Goal: Task Accomplishment & Management: Use online tool/utility

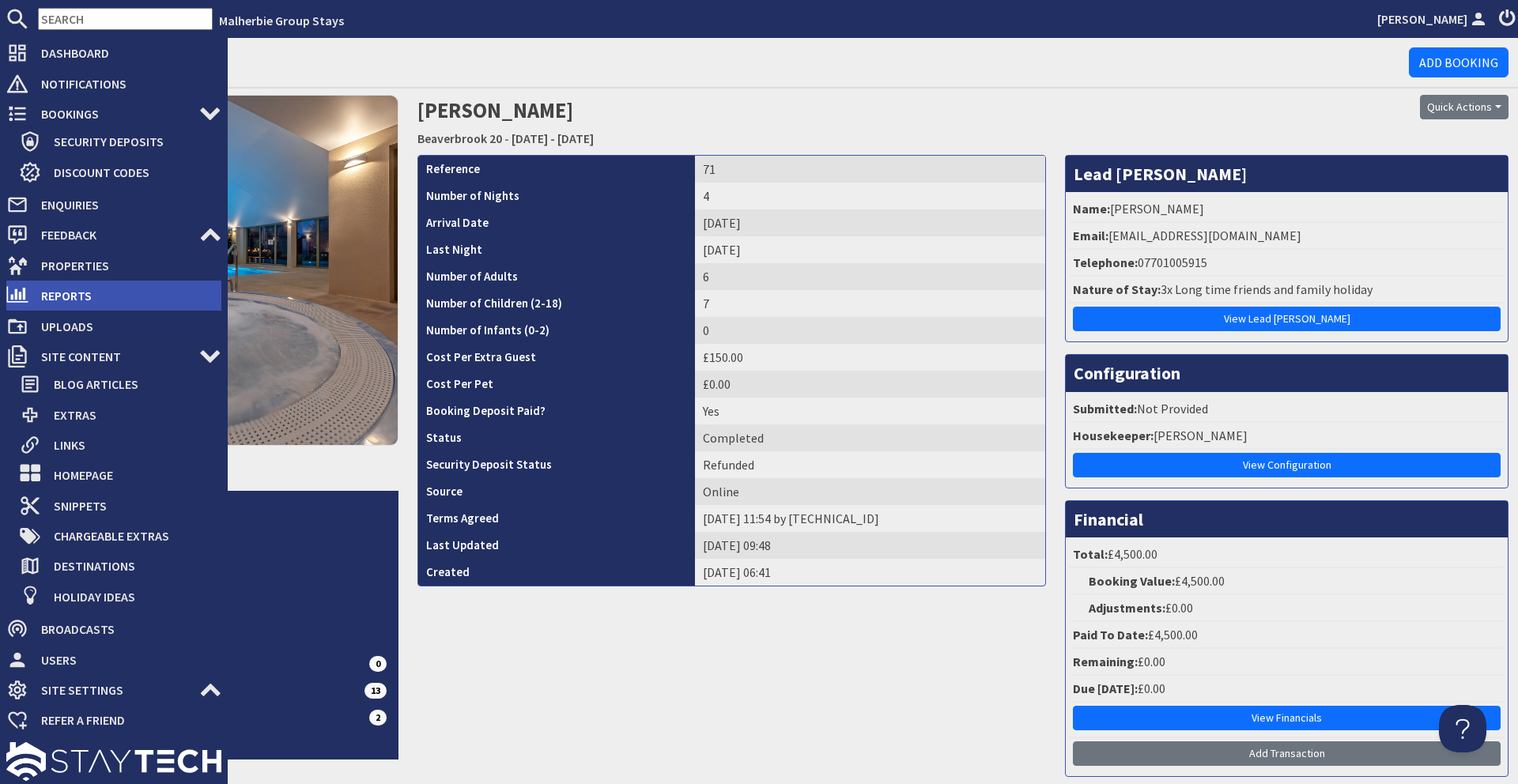
click at [65, 290] on span "Reports" at bounding box center [125, 296] width 193 height 25
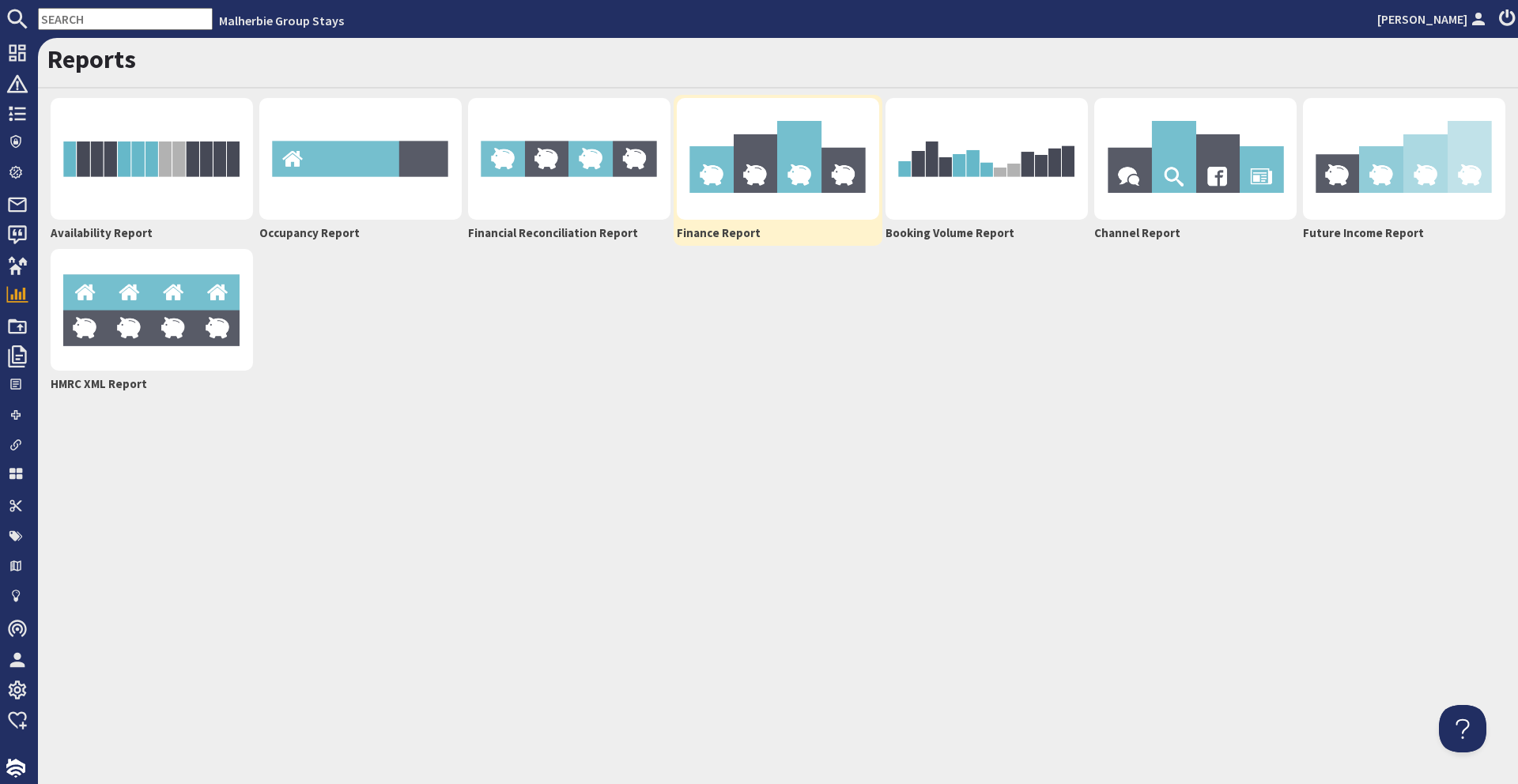
click at [750, 211] on img at bounding box center [777, 159] width 202 height 122
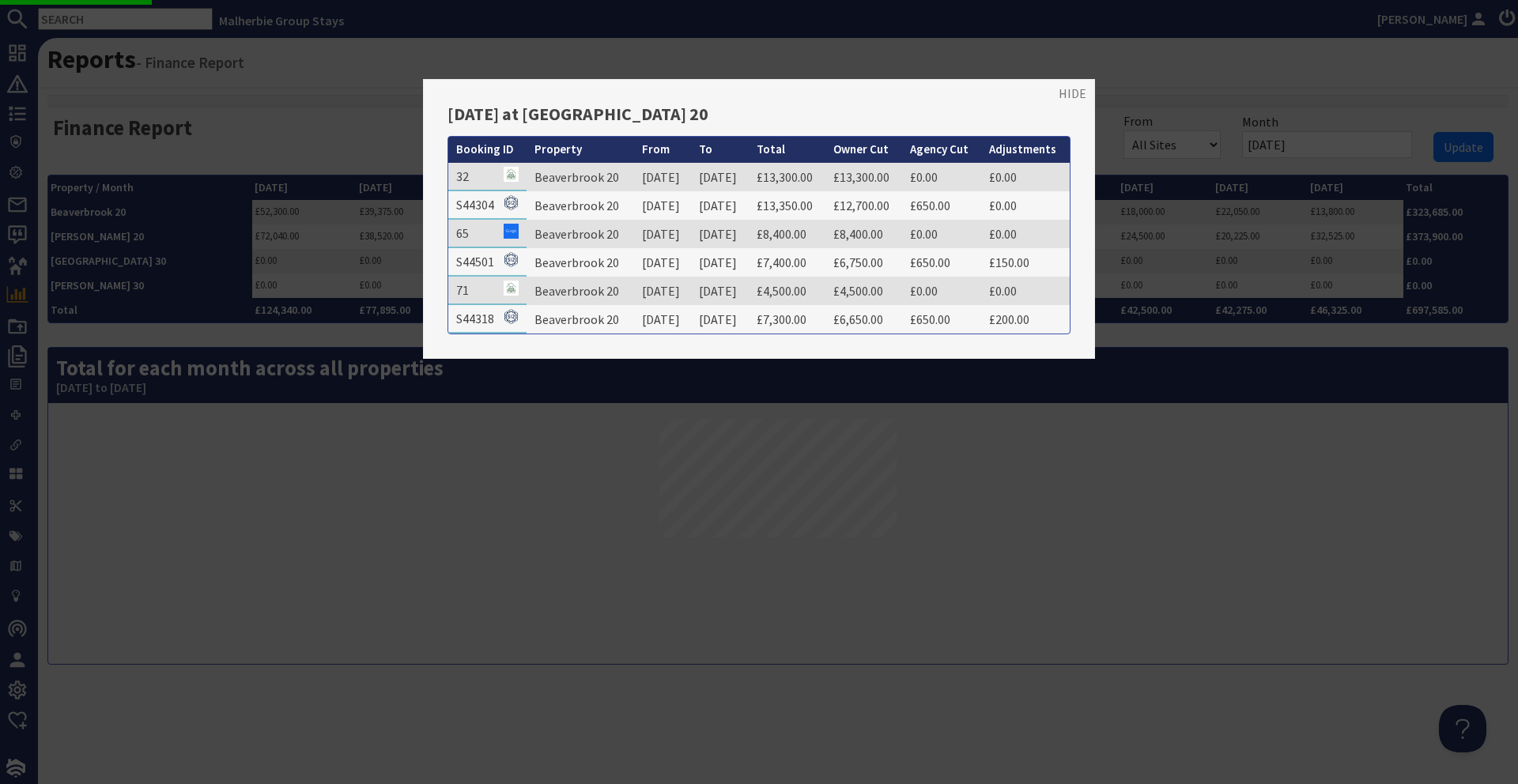
click at [329, 383] on div at bounding box center [759, 392] width 1518 height 784
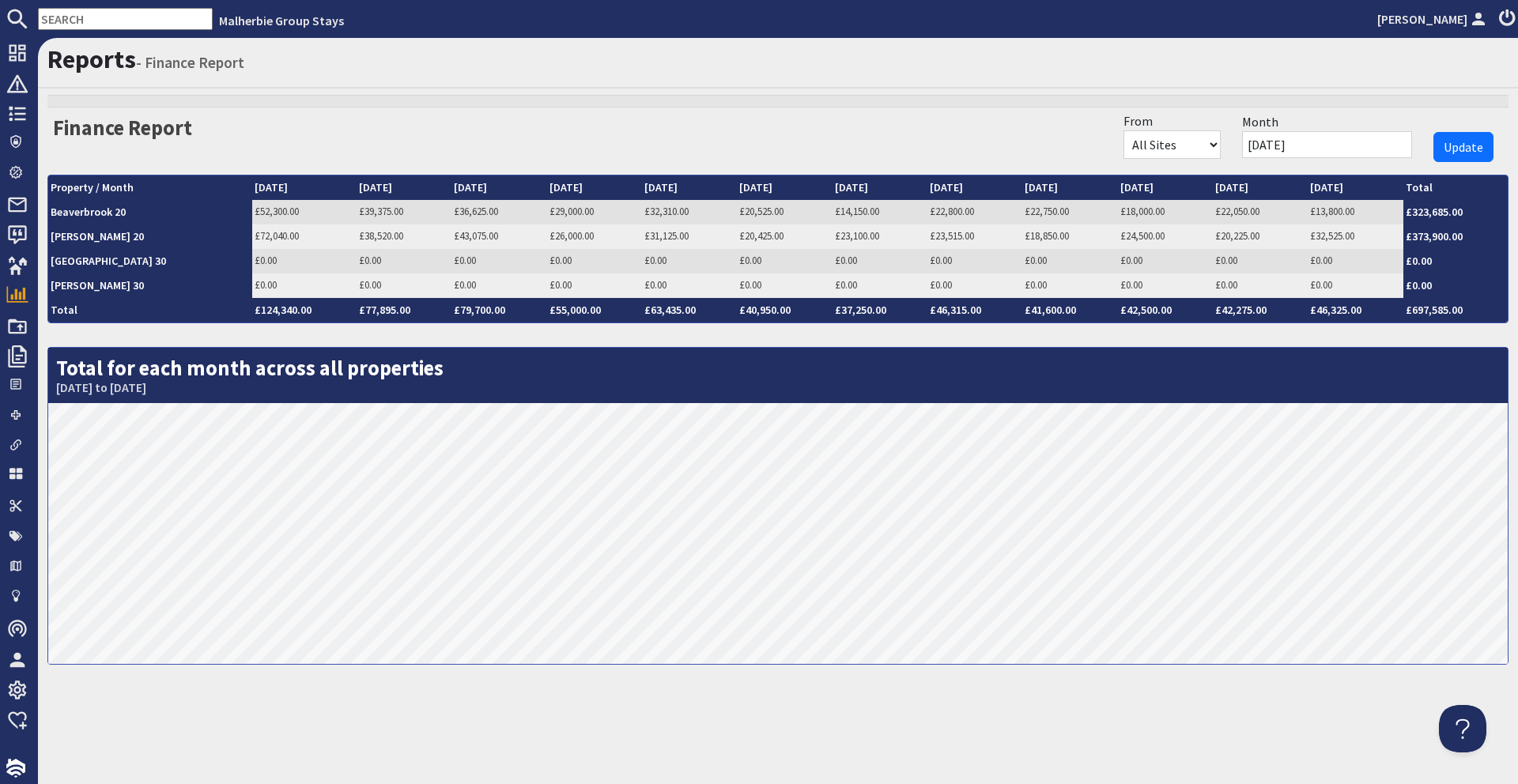
click at [1305, 143] on input "[DATE]" at bounding box center [1327, 144] width 170 height 27
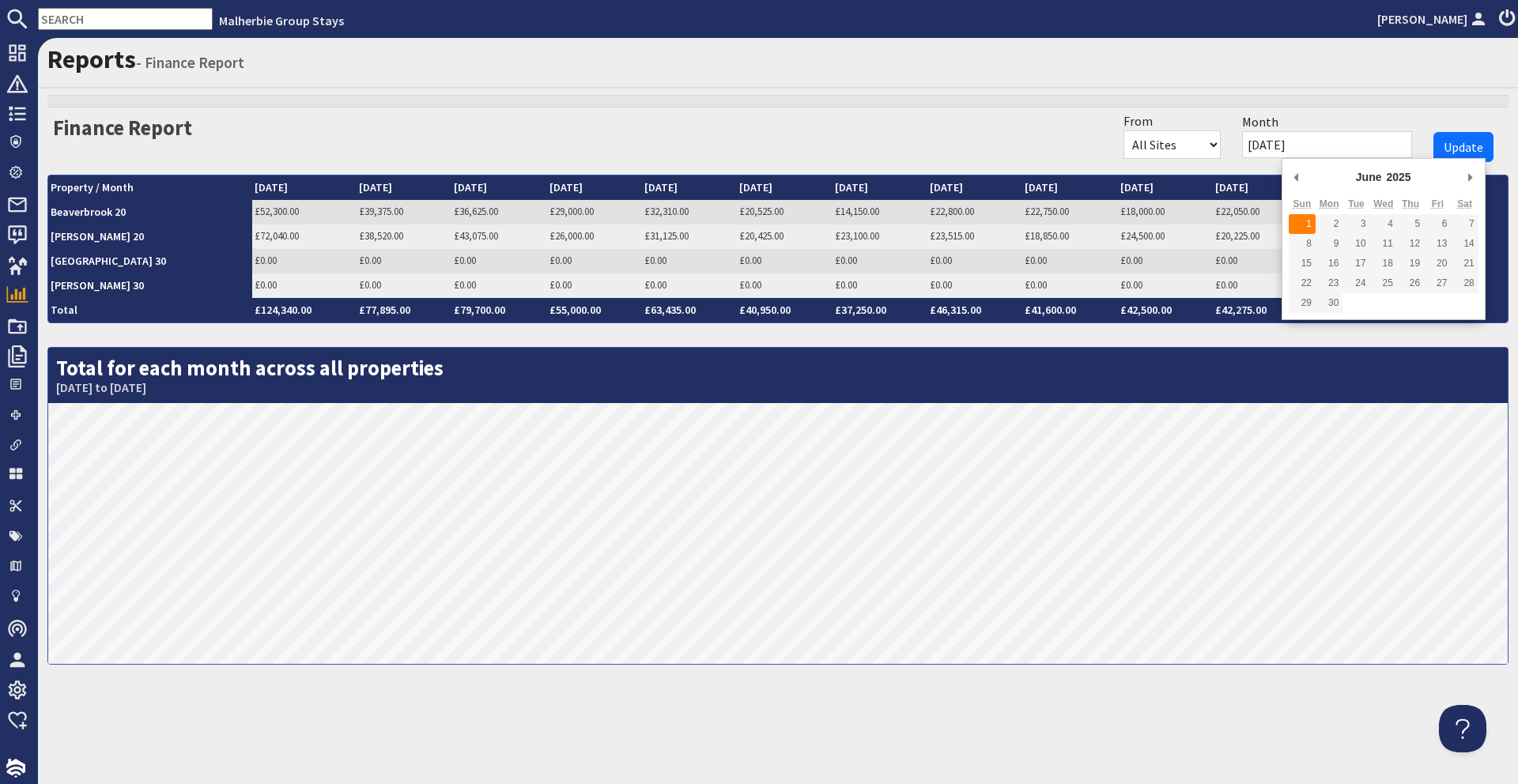
type input "[DATE]"
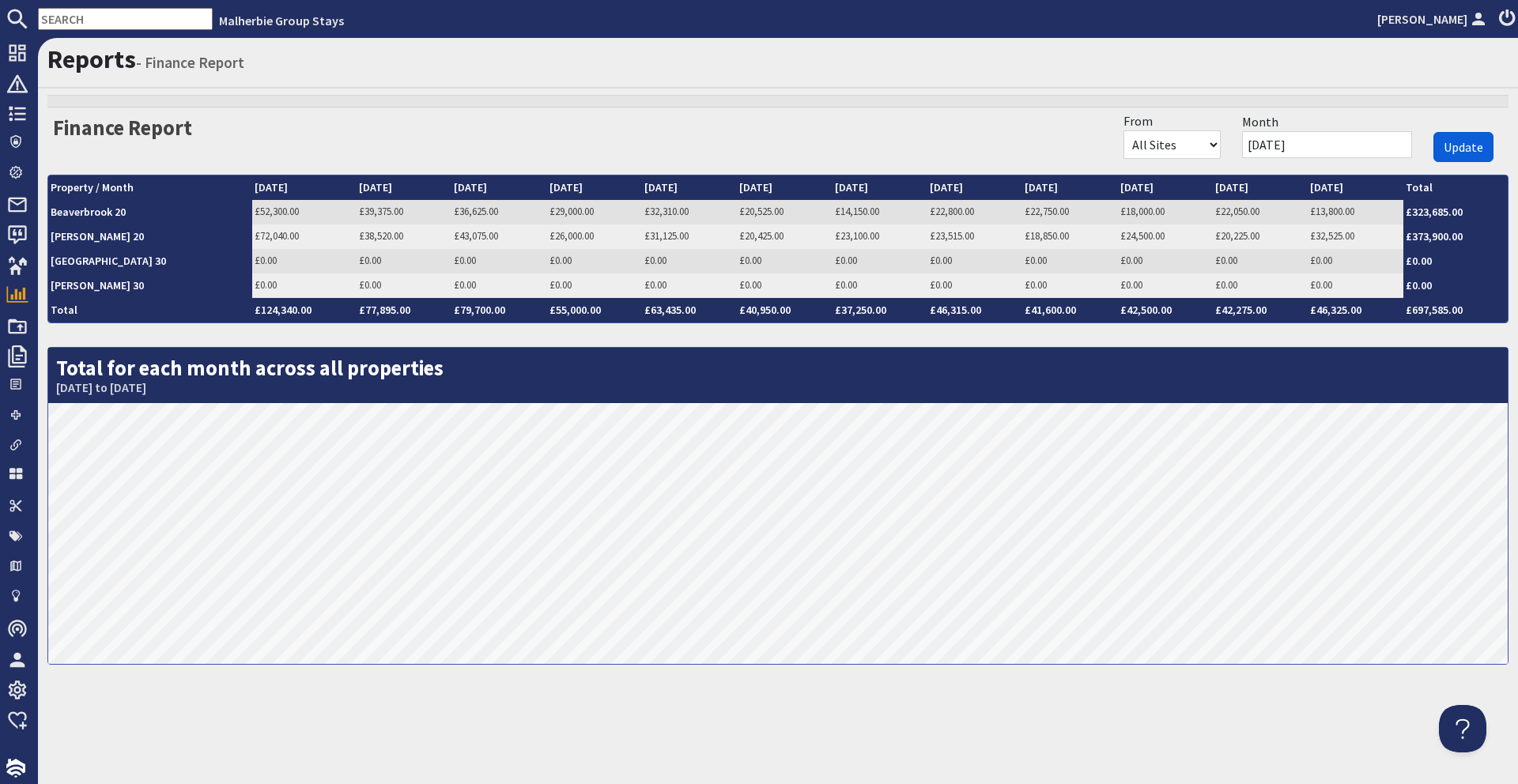
click at [1469, 143] on span "Update" at bounding box center [1463, 147] width 39 height 16
click at [350, 213] on link "£45,000.00" at bounding box center [372, 211] width 44 height 13
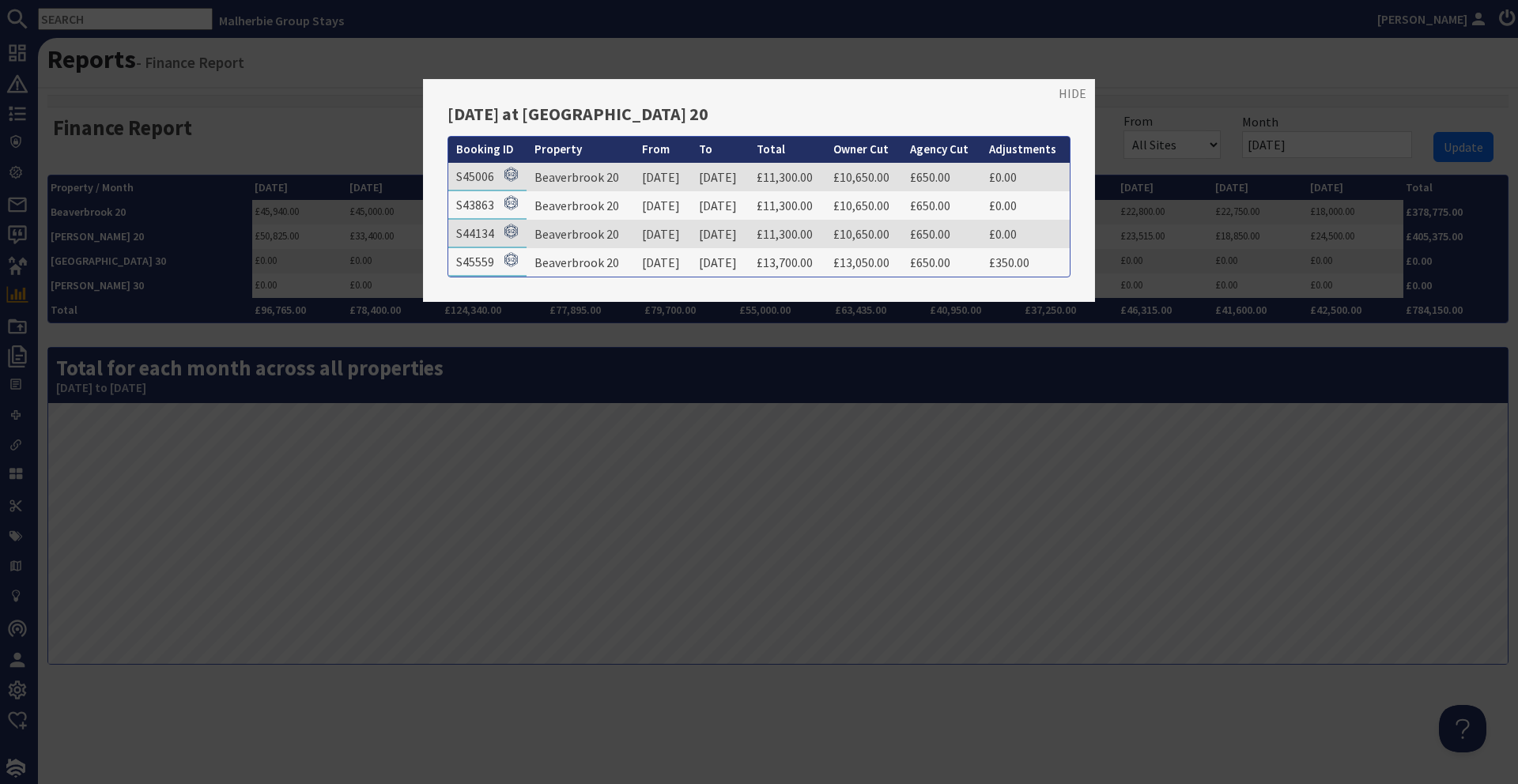
click at [356, 372] on div at bounding box center [759, 392] width 1518 height 784
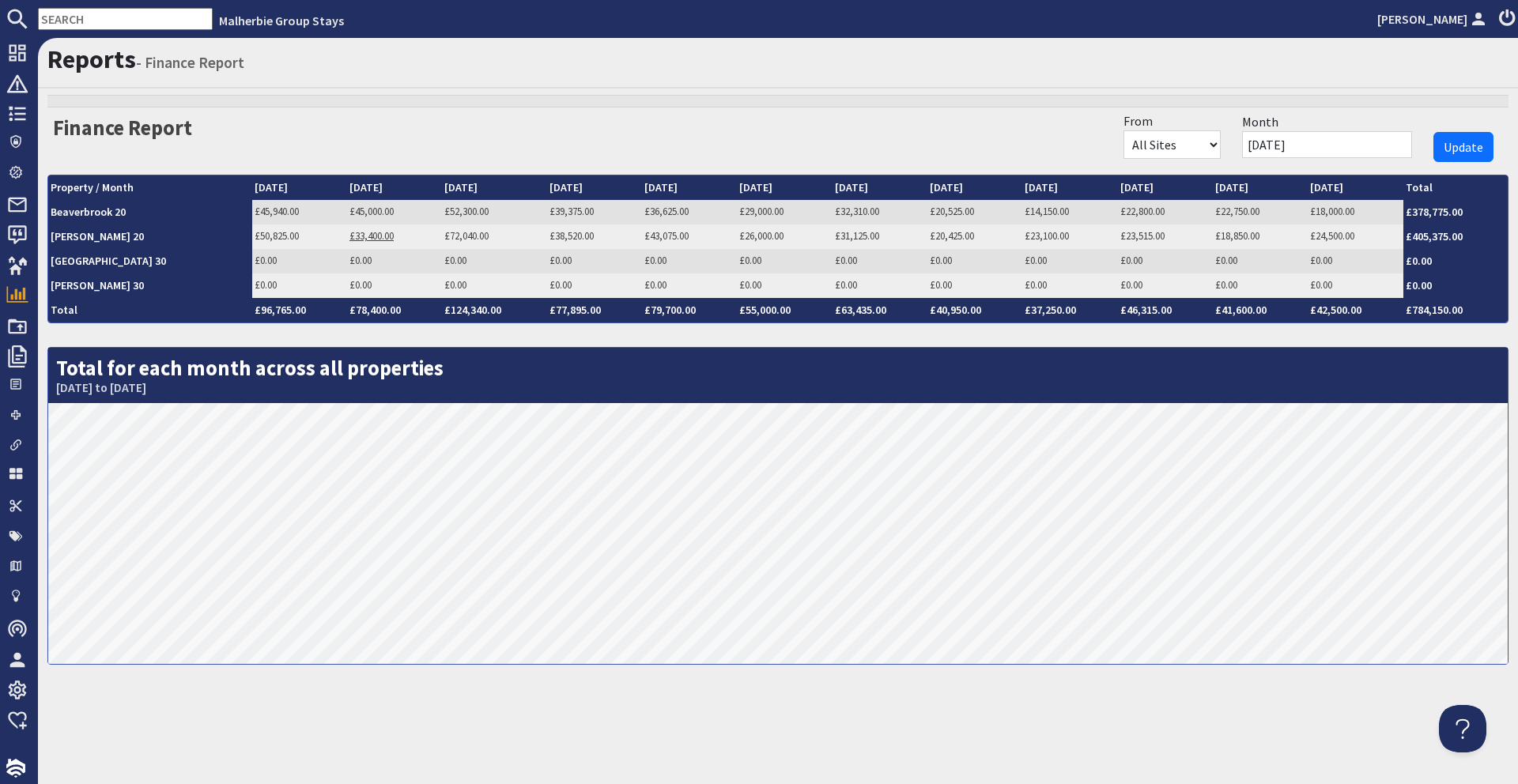
click at [350, 240] on link "£33,400.00" at bounding box center [372, 236] width 44 height 13
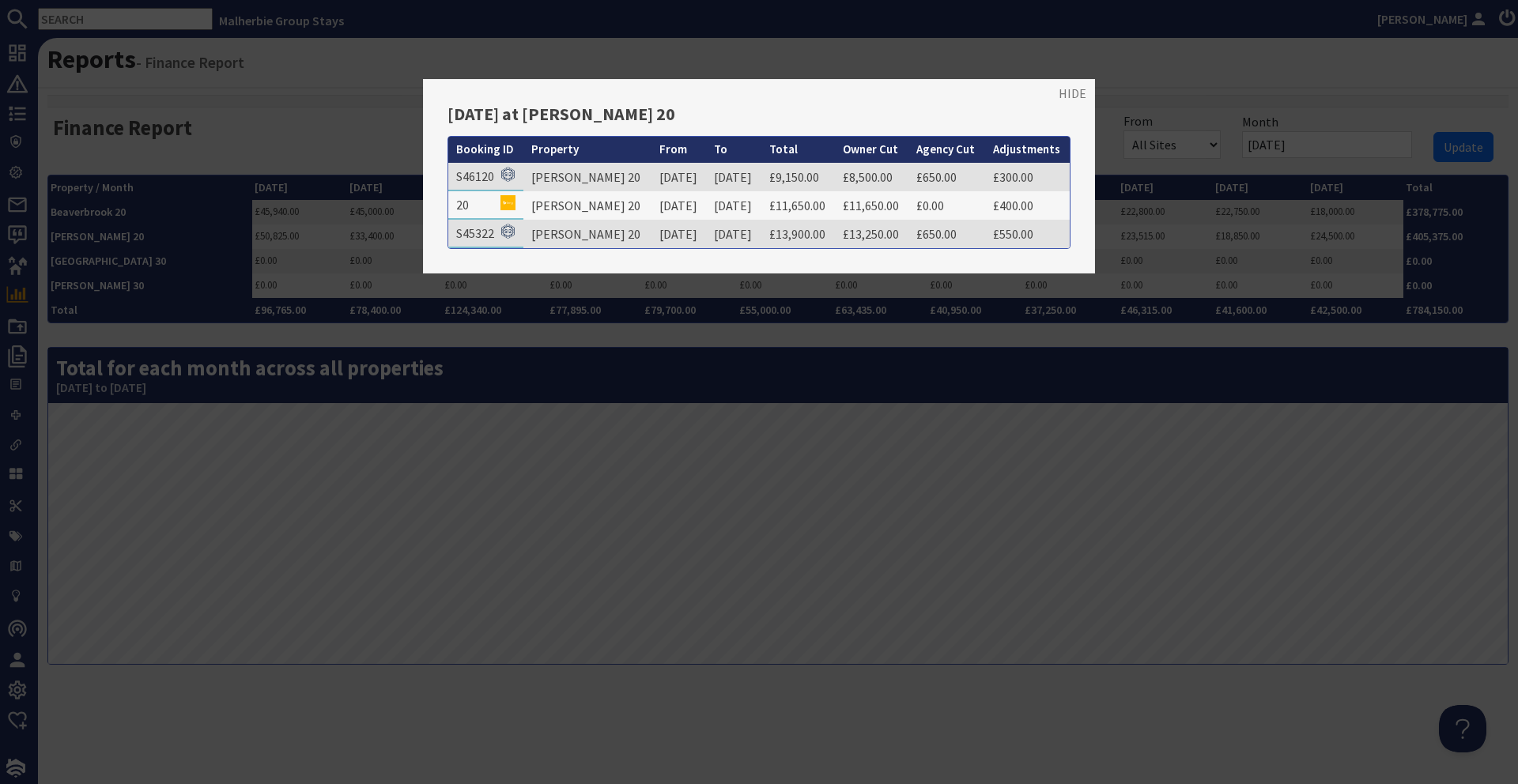
click at [333, 370] on div at bounding box center [759, 392] width 1518 height 784
